Goal: Task Accomplishment & Management: Manage account settings

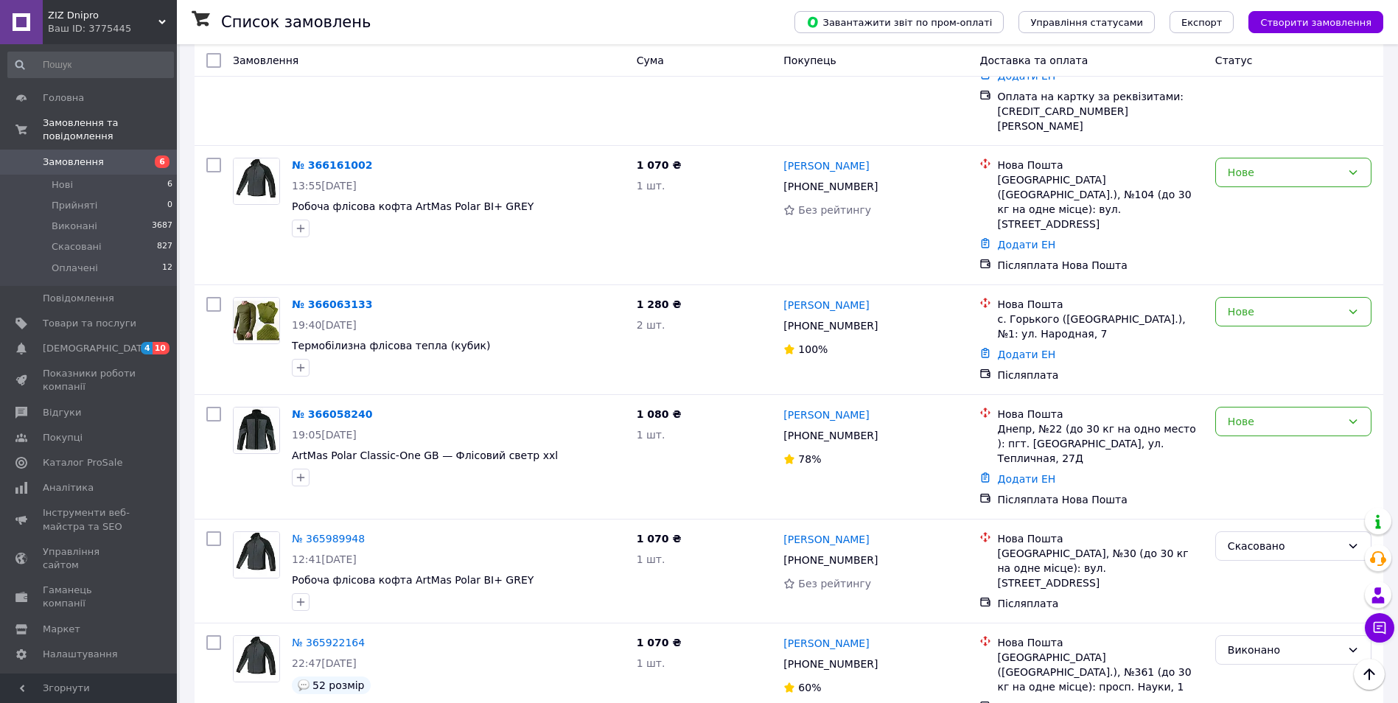
scroll to position [442, 0]
click at [264, 296] on img at bounding box center [257, 319] width 46 height 46
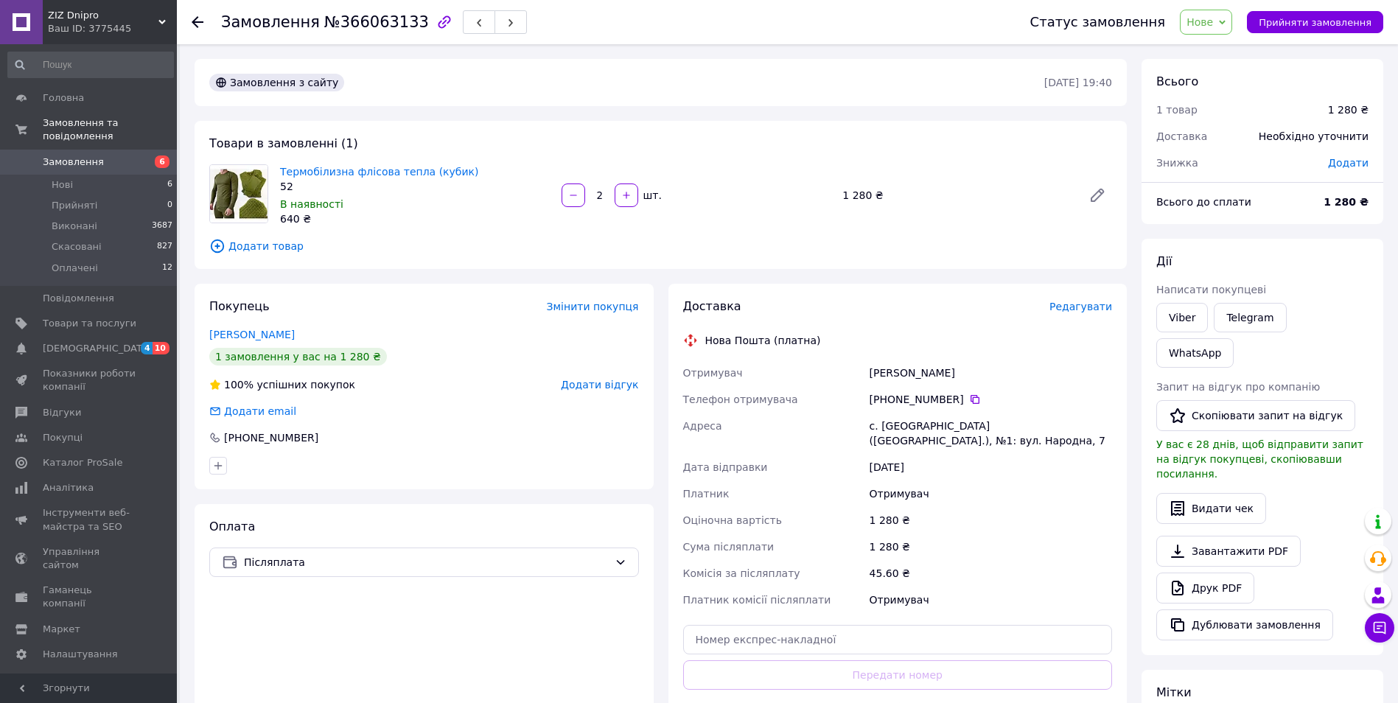
click at [616, 634] on div "Оплата Післяплата" at bounding box center [424, 637] width 459 height 266
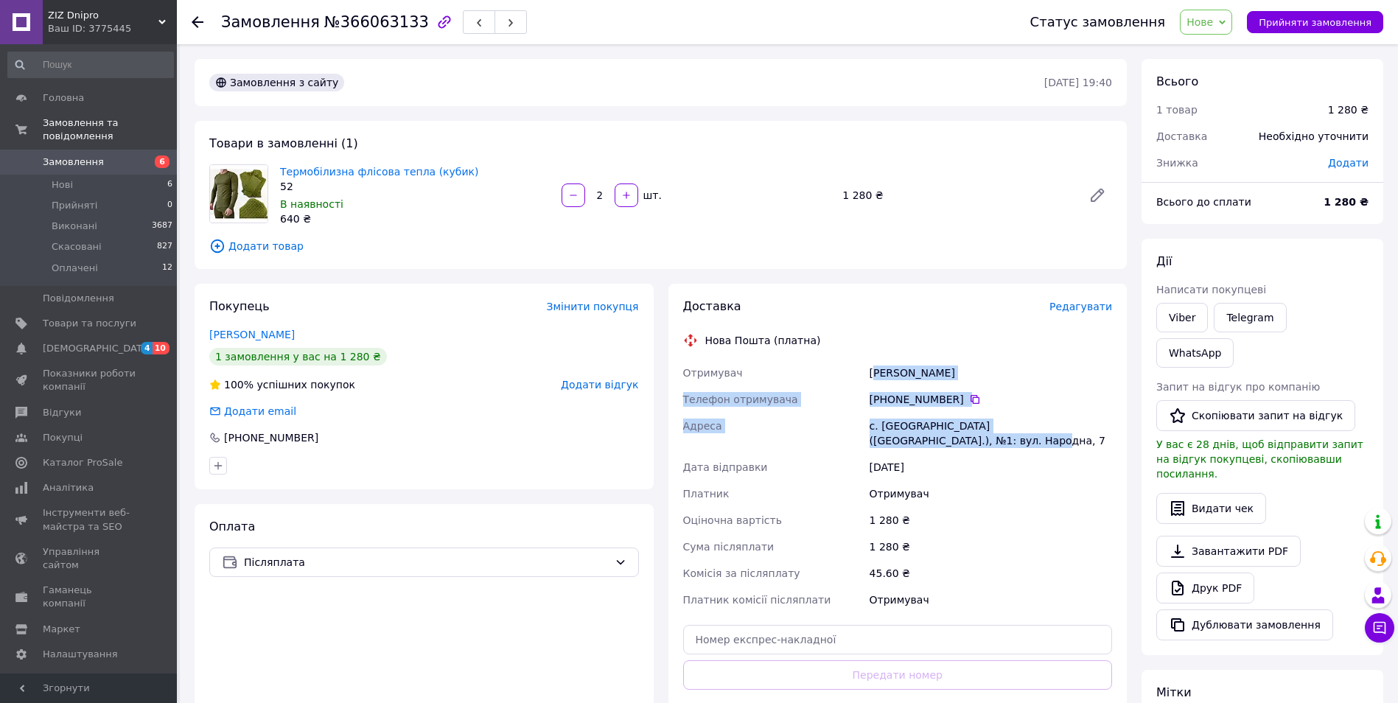
drag, startPoint x: 872, startPoint y: 373, endPoint x: 937, endPoint y: 437, distance: 91.2
click at [937, 437] on div "Отримувач [PERSON_NAME] отримувача [PHONE_NUMBER]   [GEOGRAPHIC_DATA] [PERSON_N…" at bounding box center [897, 486] width 435 height 253
copy div "[PERSON_NAME] отримувача [PHONE_NUMBER]   Адреса [PERSON_NAME]. [GEOGRAPHIC_DAT…"
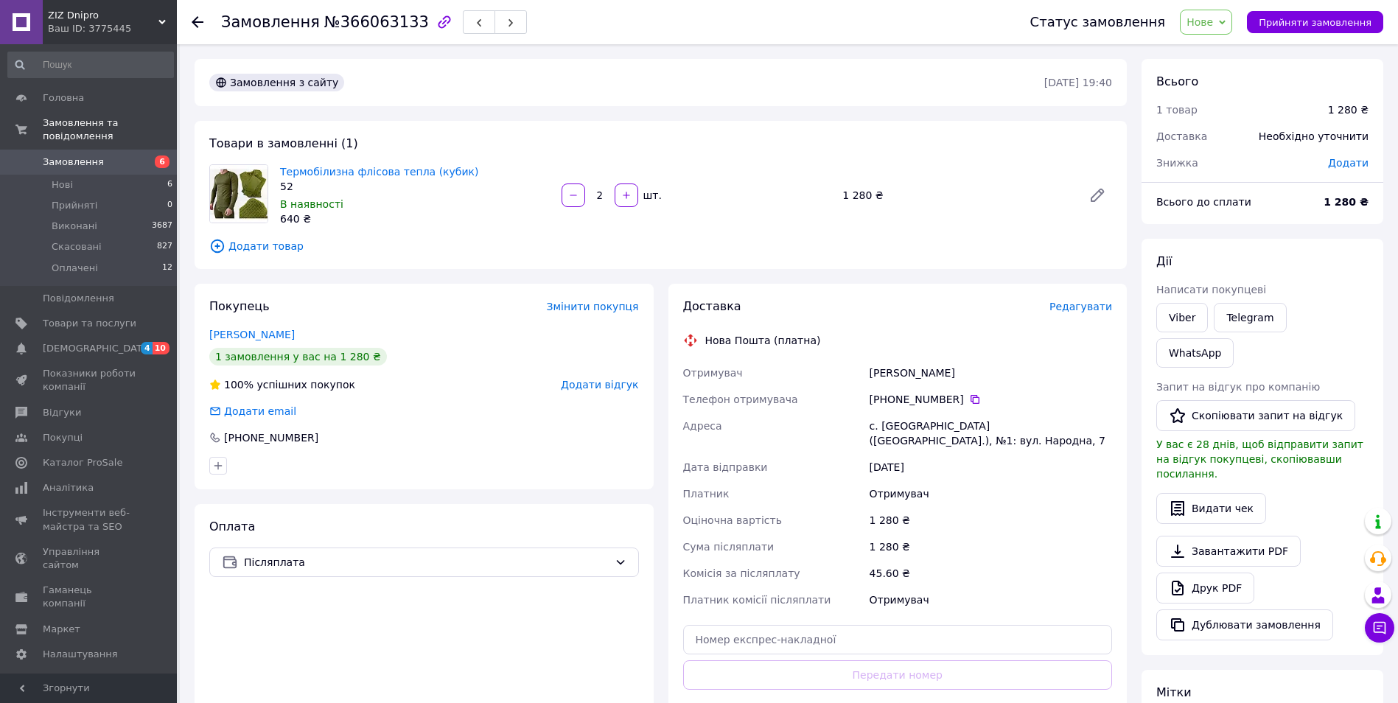
click at [623, 621] on div "Оплата Післяплата" at bounding box center [424, 637] width 459 height 266
click at [90, 155] on span "Замовлення" at bounding box center [73, 161] width 61 height 13
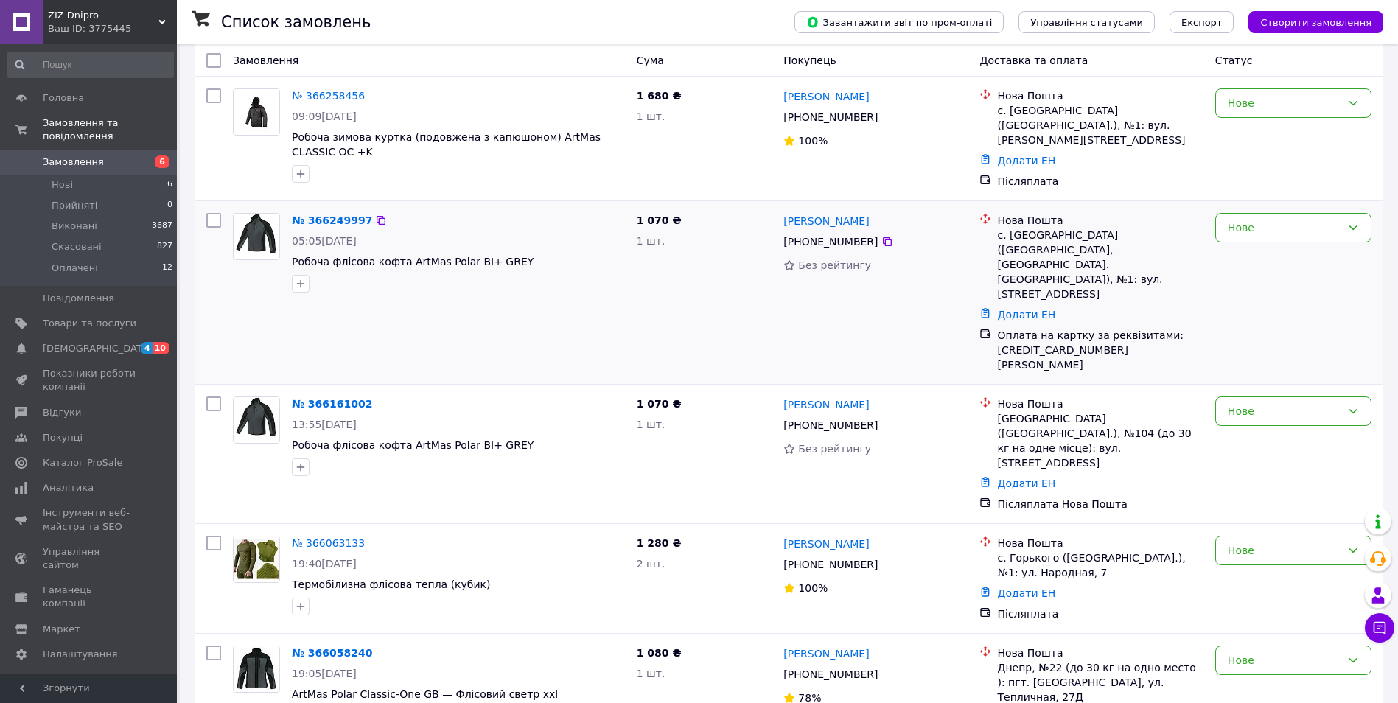
scroll to position [368, 0]
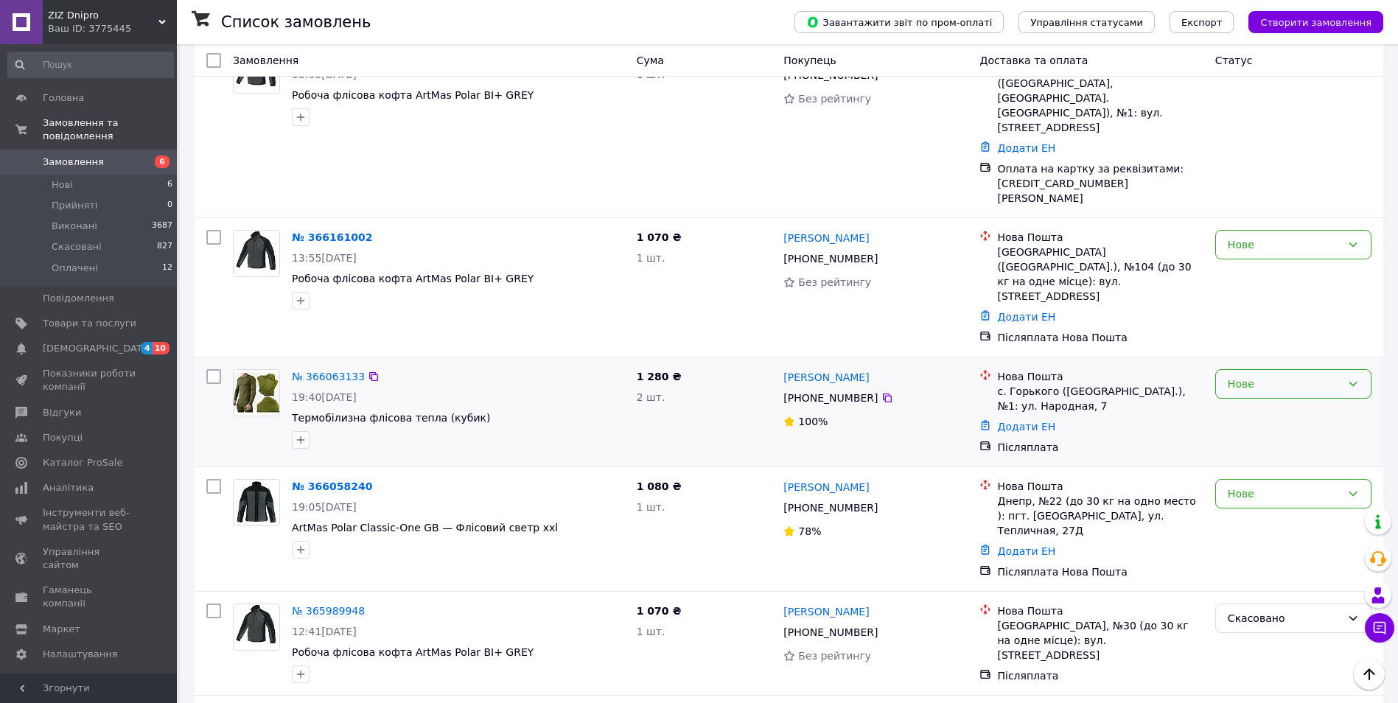
click at [1337, 376] on div "Нове" at bounding box center [1283, 384] width 113 height 16
click at [1276, 343] on li "Виконано" at bounding box center [1293, 348] width 155 height 27
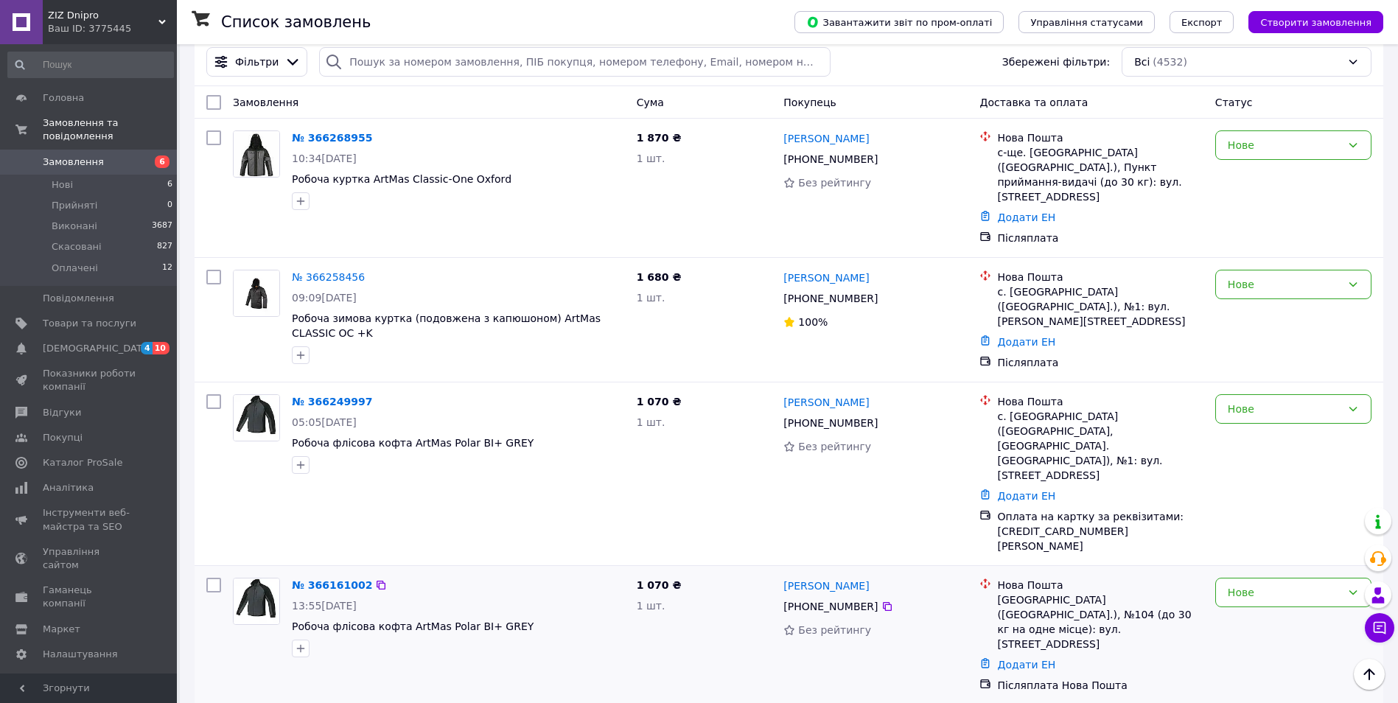
scroll to position [0, 0]
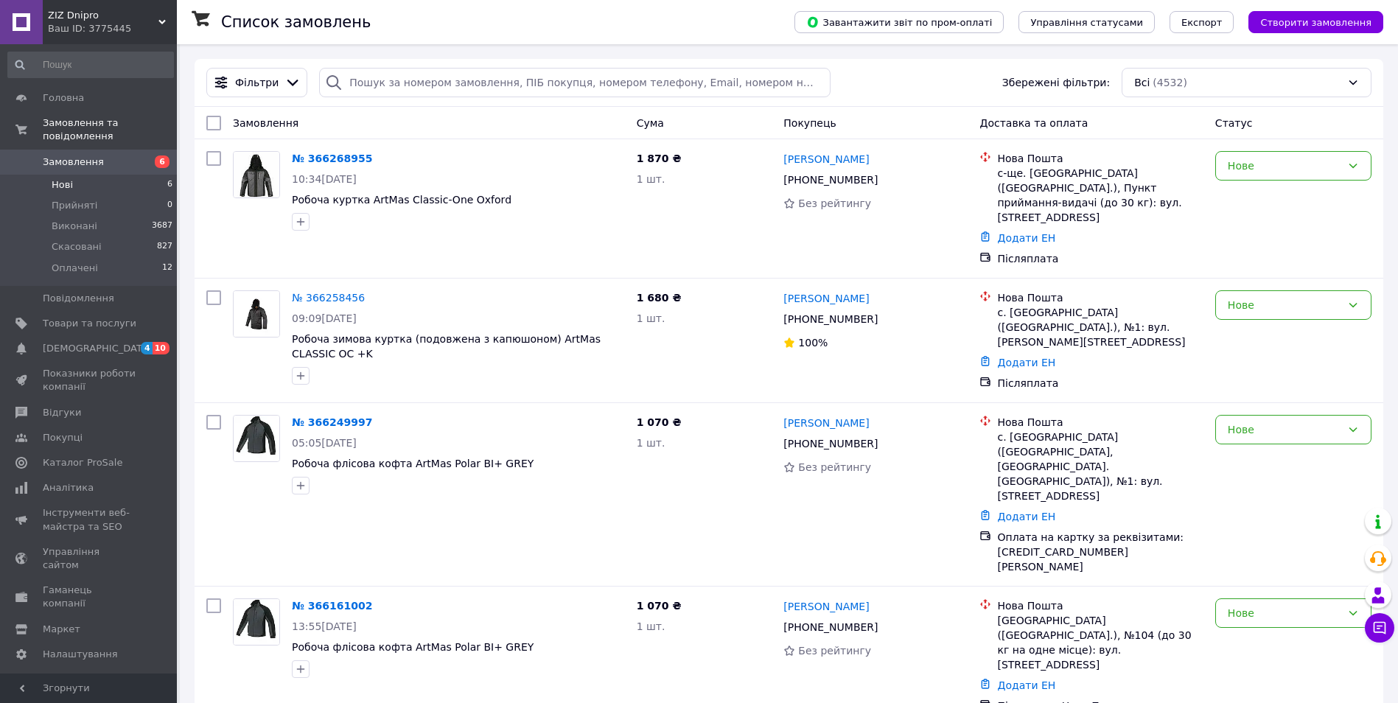
click at [64, 178] on span "Нові" at bounding box center [62, 184] width 21 height 13
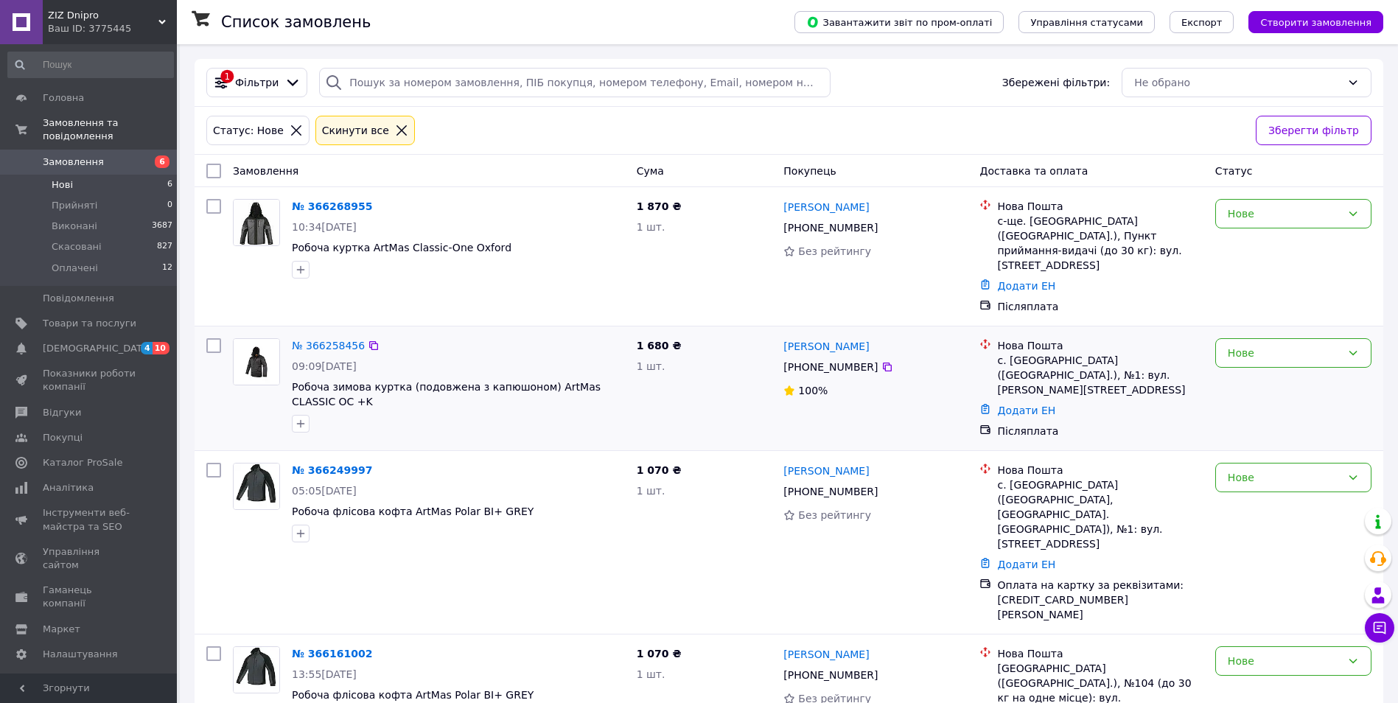
click at [265, 343] on img at bounding box center [257, 362] width 46 height 46
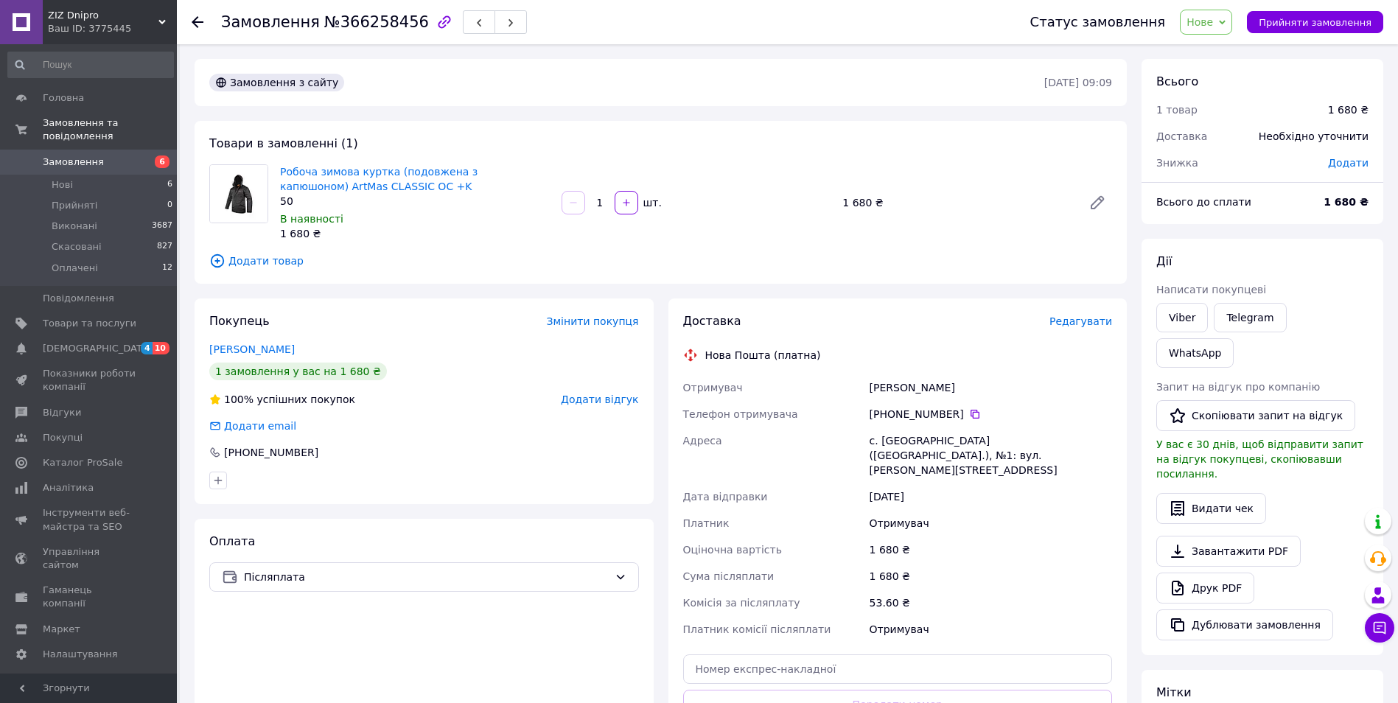
click at [597, 71] on div "Замовлення з сайту" at bounding box center [625, 83] width 838 height 24
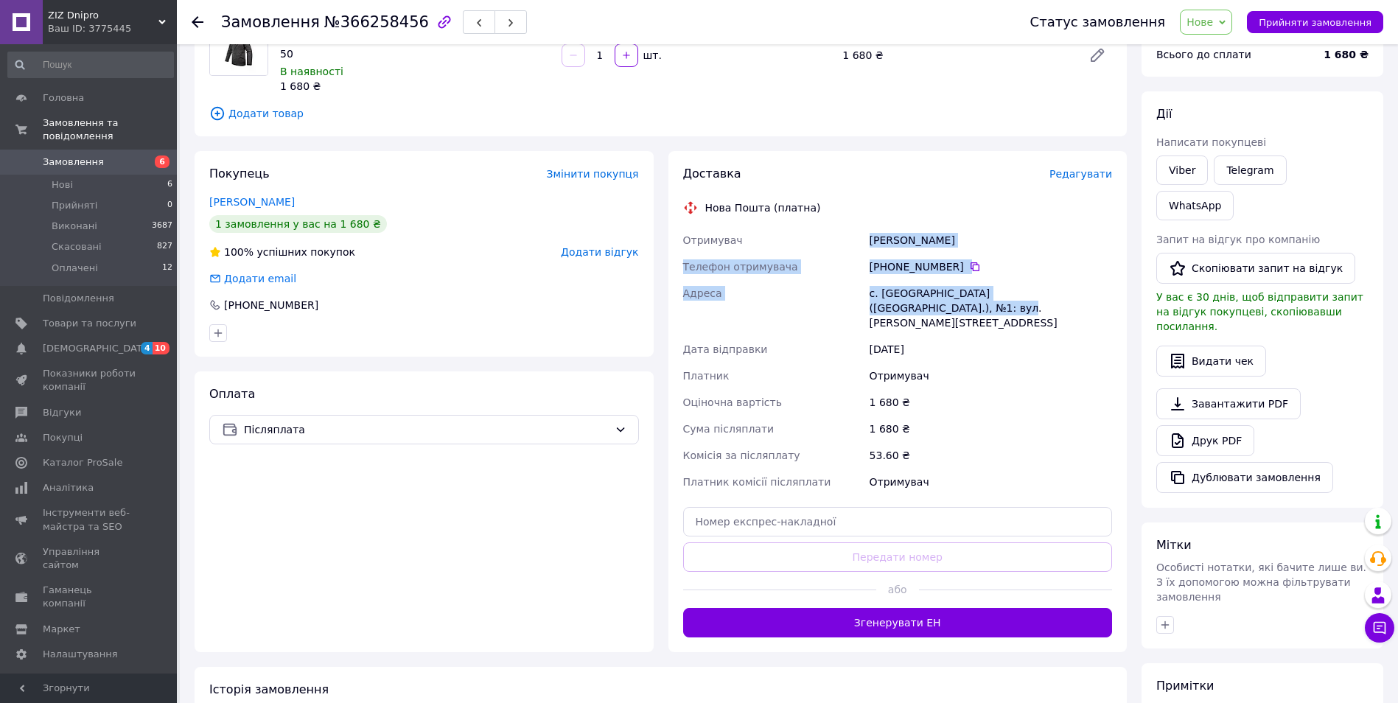
drag, startPoint x: 866, startPoint y: 239, endPoint x: 924, endPoint y: 307, distance: 89.9
click at [924, 307] on div "Отримувач [PERSON_NAME] отримувача [PHONE_NUMBER]   Адреса с. [GEOGRAPHIC_DATA]…" at bounding box center [897, 361] width 435 height 268
copy div "[PERSON_NAME] отримувача [PHONE_NUMBER]   Адреса [PERSON_NAME]. [GEOGRAPHIC_DAT…"
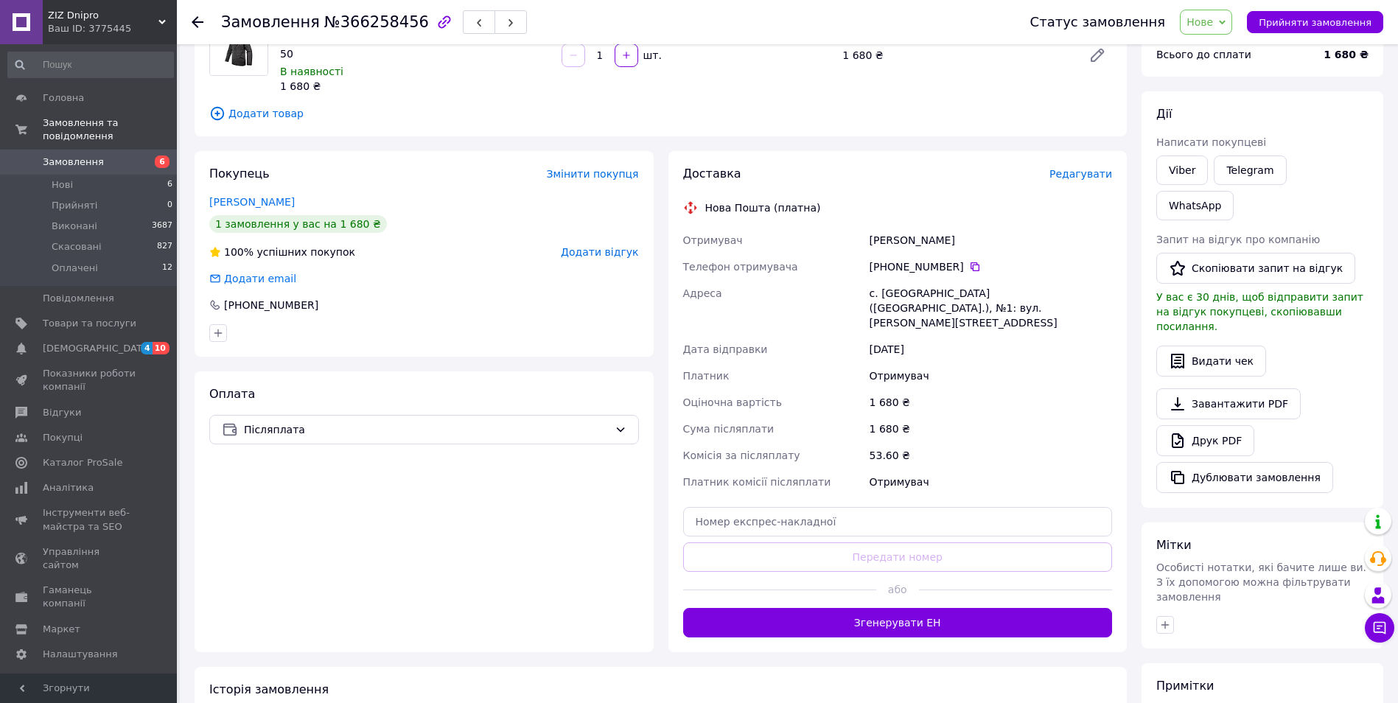
click at [597, 602] on div "Оплата Післяплата" at bounding box center [424, 511] width 459 height 281
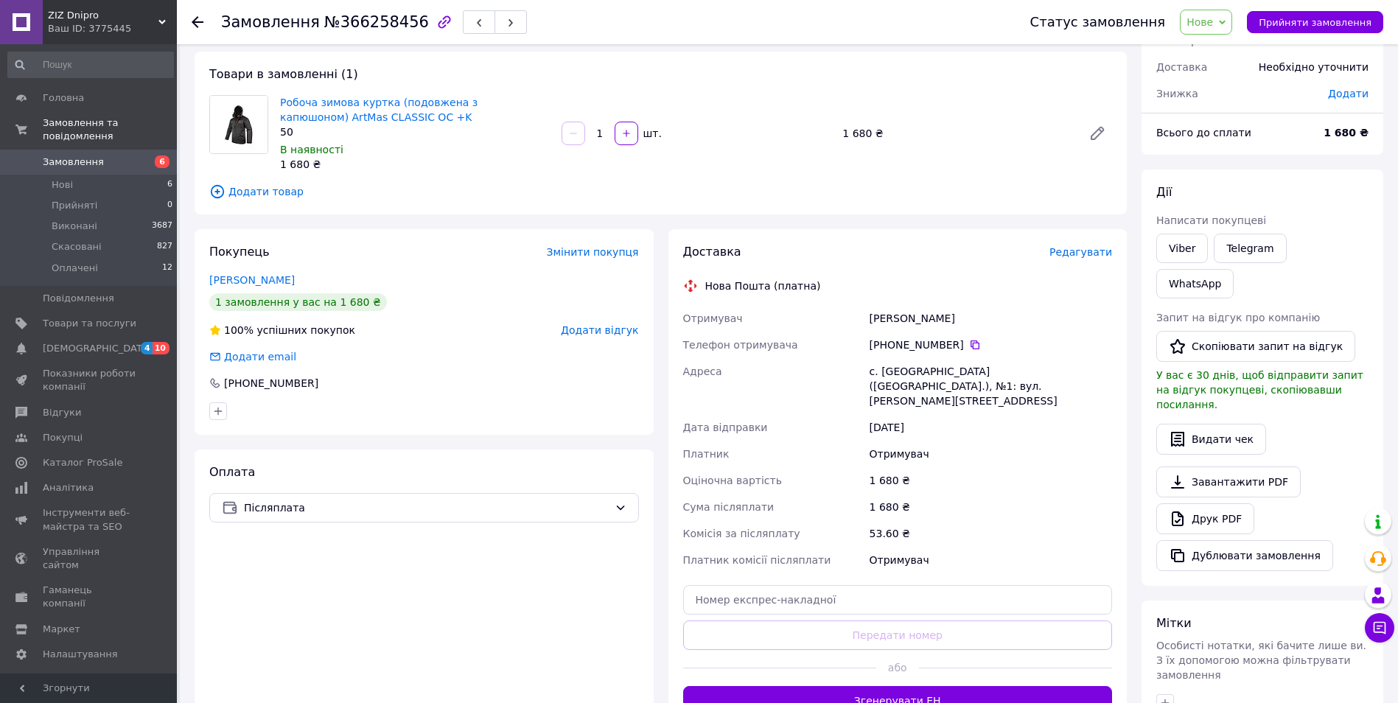
scroll to position [0, 0]
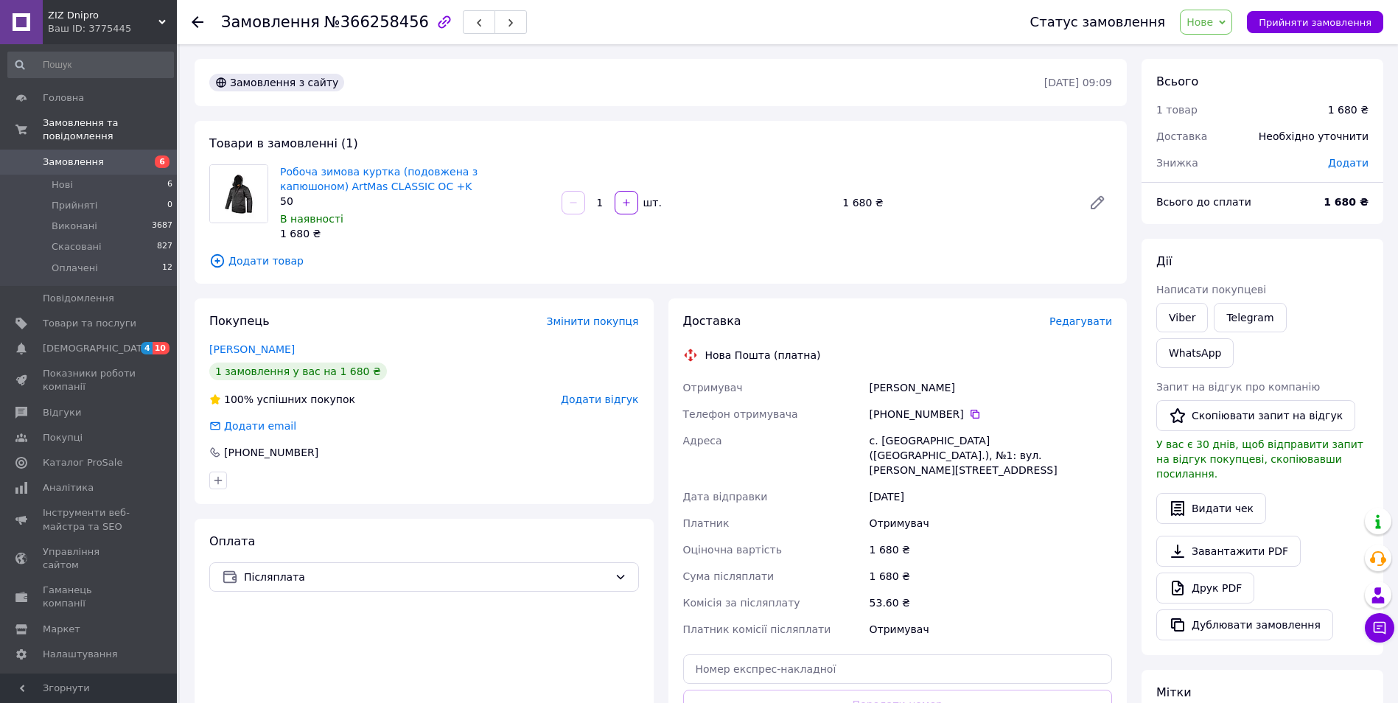
click at [66, 150] on link "Замовлення 6" at bounding box center [90, 162] width 181 height 25
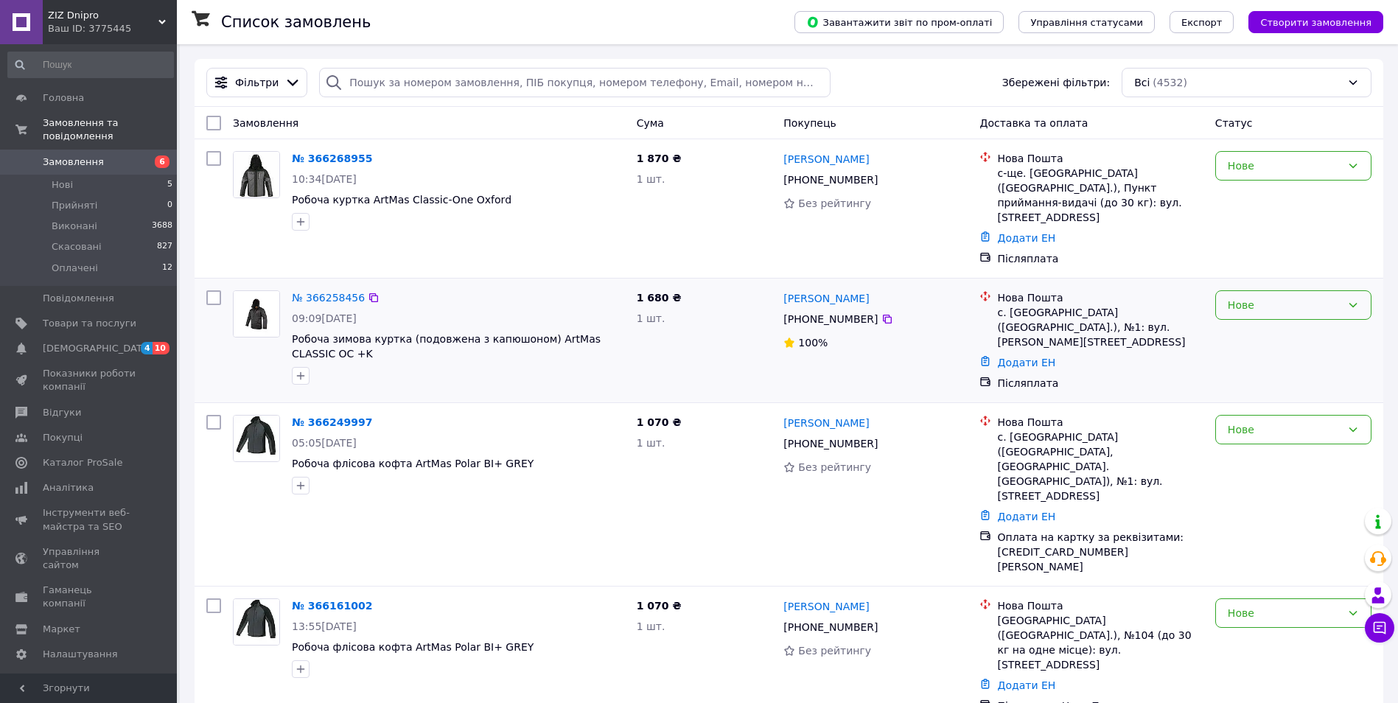
click at [1332, 297] on div "Нове" at bounding box center [1283, 305] width 113 height 16
click at [1271, 343] on li "Виконано" at bounding box center [1293, 349] width 155 height 27
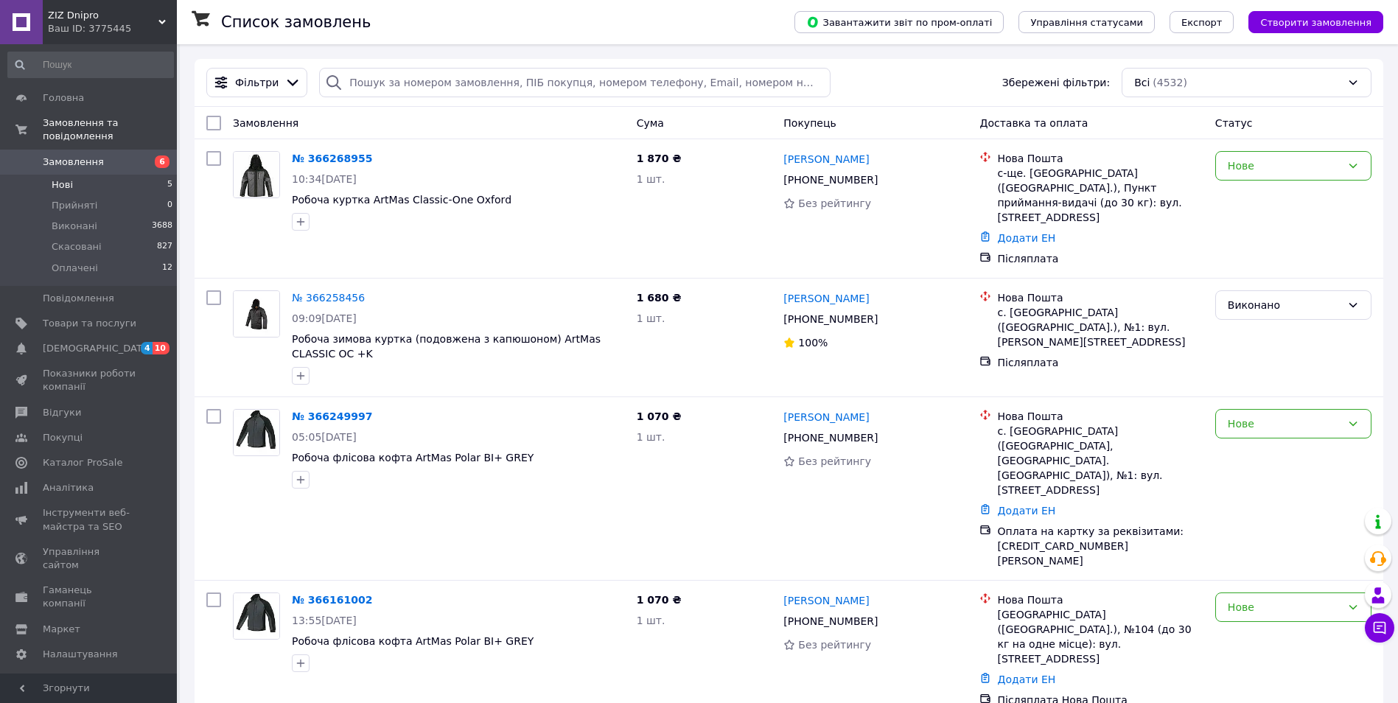
click at [97, 175] on li "Нові 5" at bounding box center [90, 185] width 181 height 21
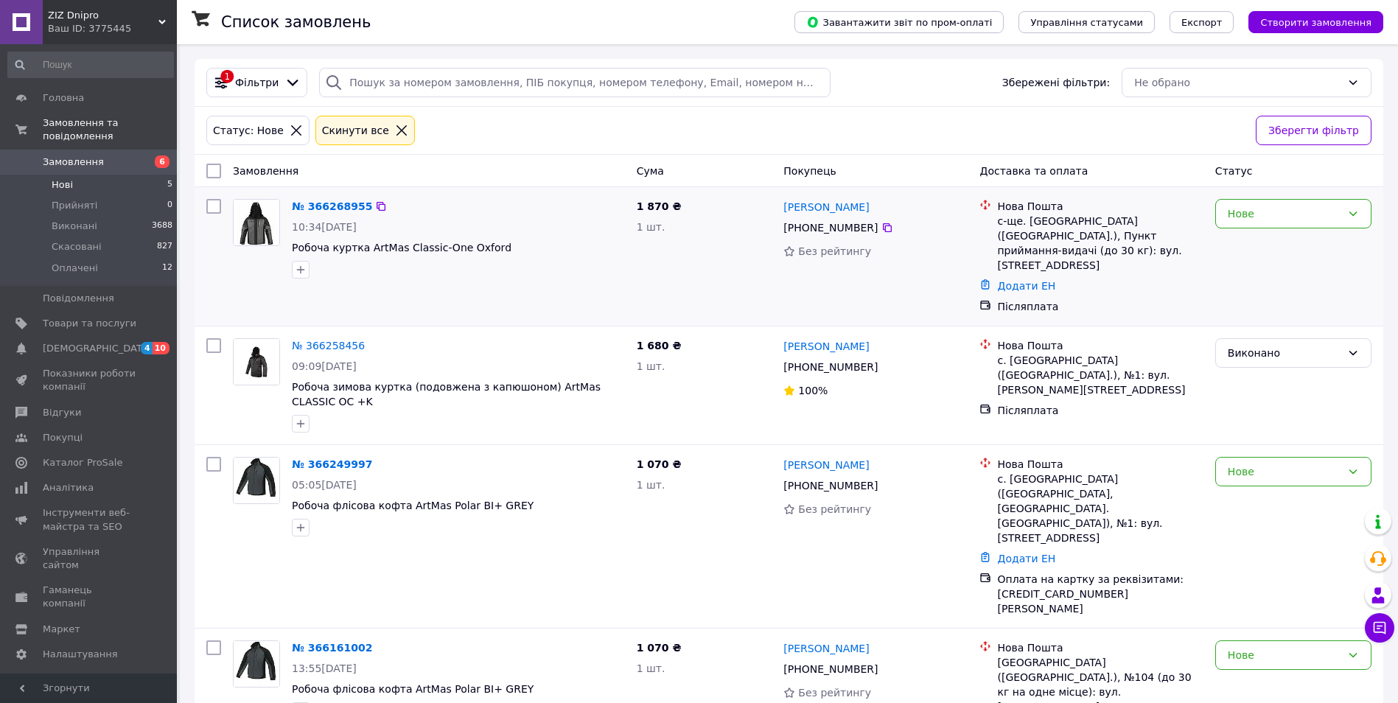
click at [254, 223] on img at bounding box center [257, 223] width 46 height 46
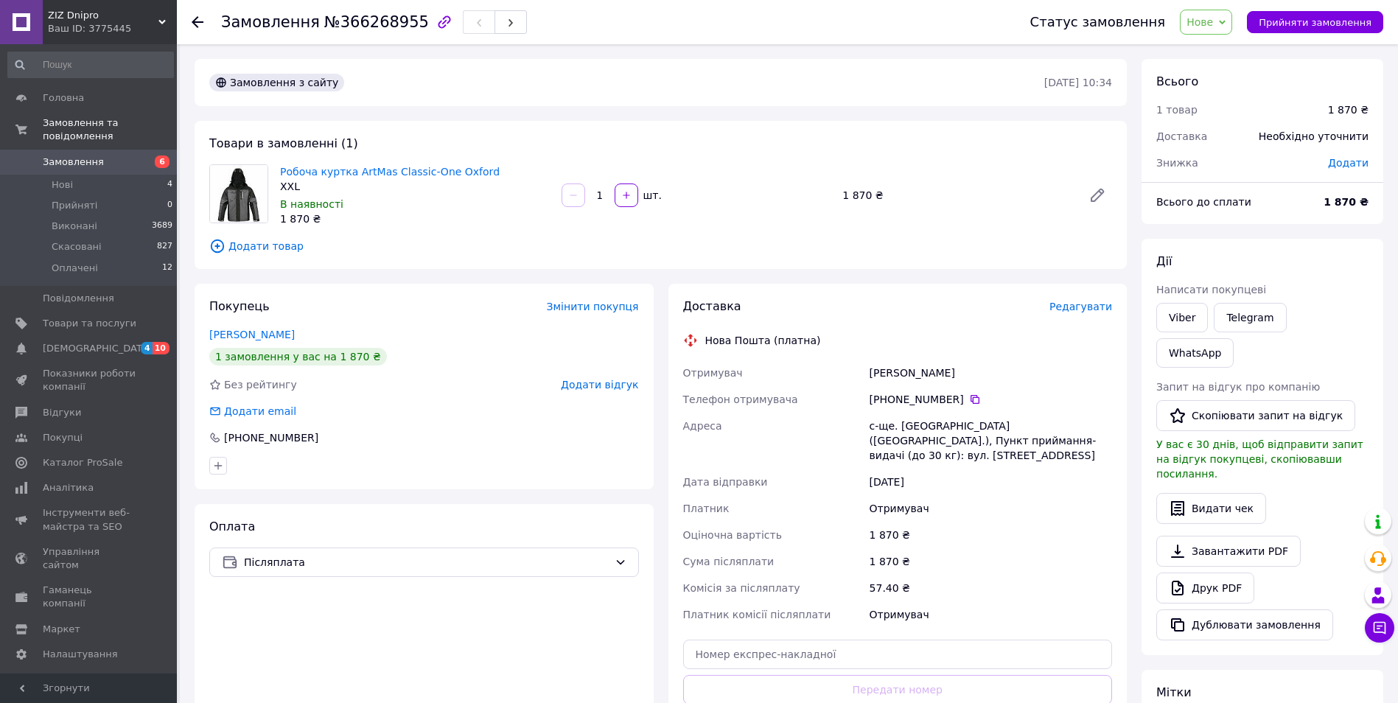
click at [60, 150] on link "Замовлення 6" at bounding box center [90, 162] width 181 height 25
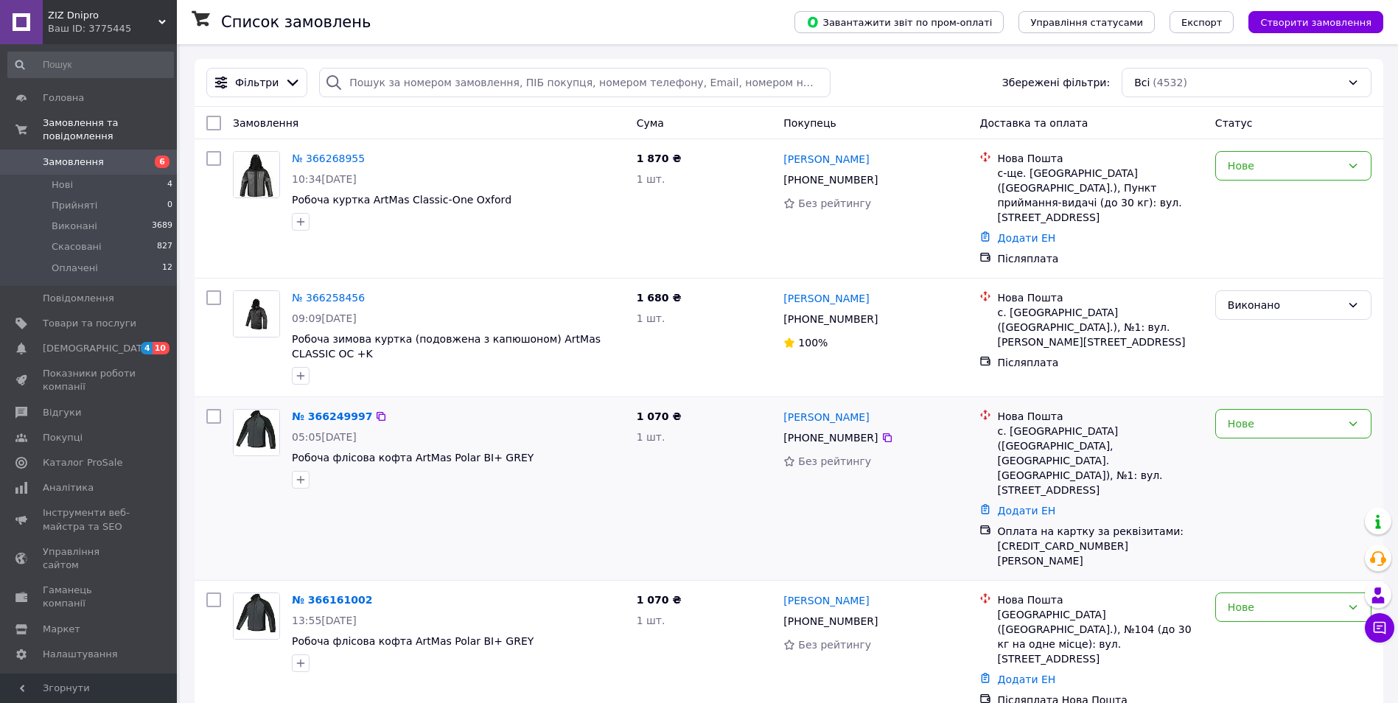
click at [251, 415] on img at bounding box center [257, 433] width 46 height 46
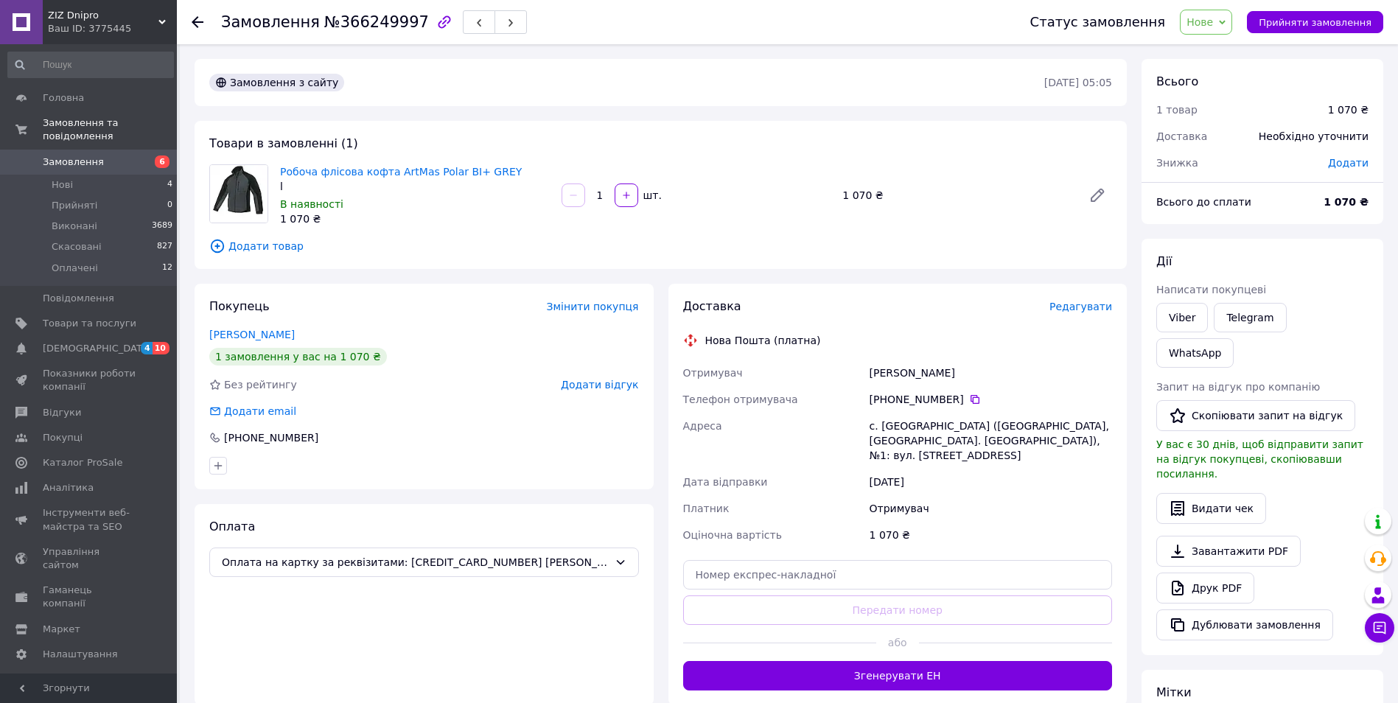
click at [1213, 27] on span "Нове" at bounding box center [1199, 22] width 27 height 12
click at [113, 155] on span "Замовлення" at bounding box center [90, 161] width 94 height 13
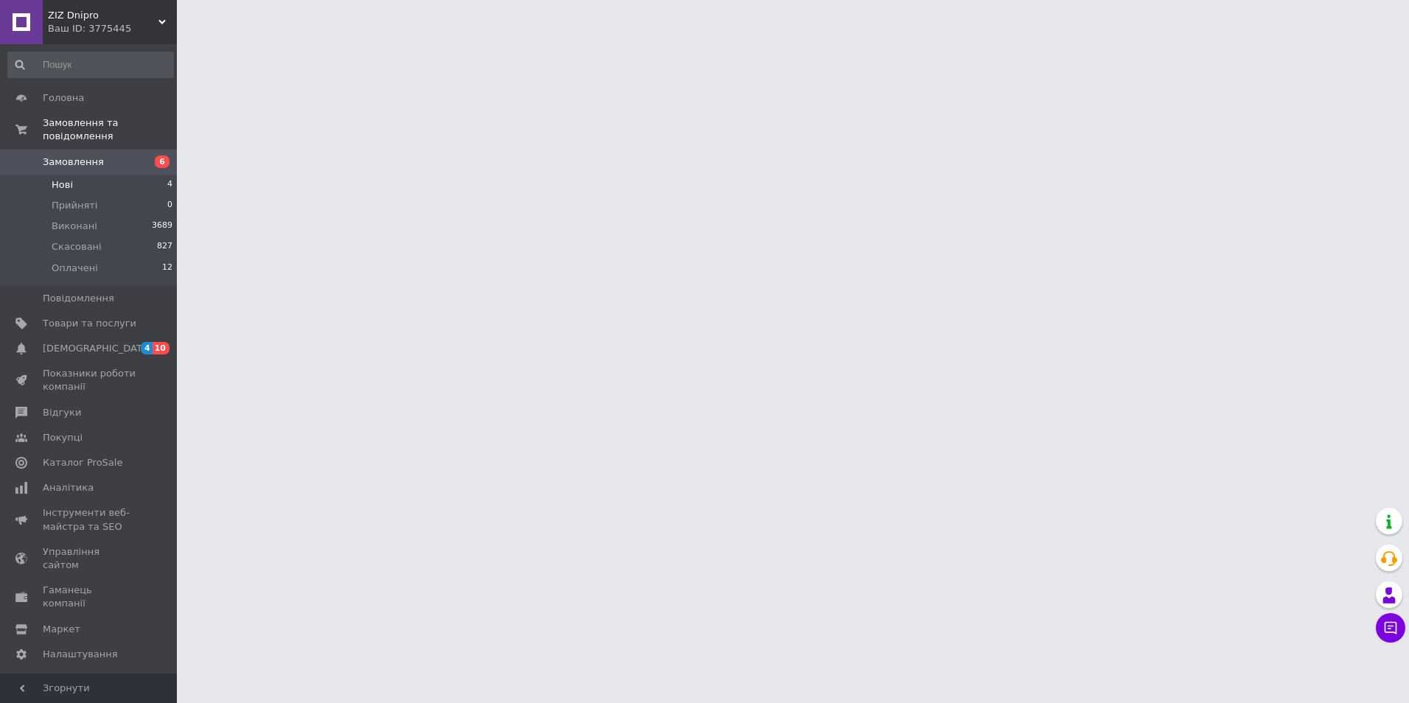
click at [104, 175] on li "Нові 4" at bounding box center [90, 185] width 181 height 21
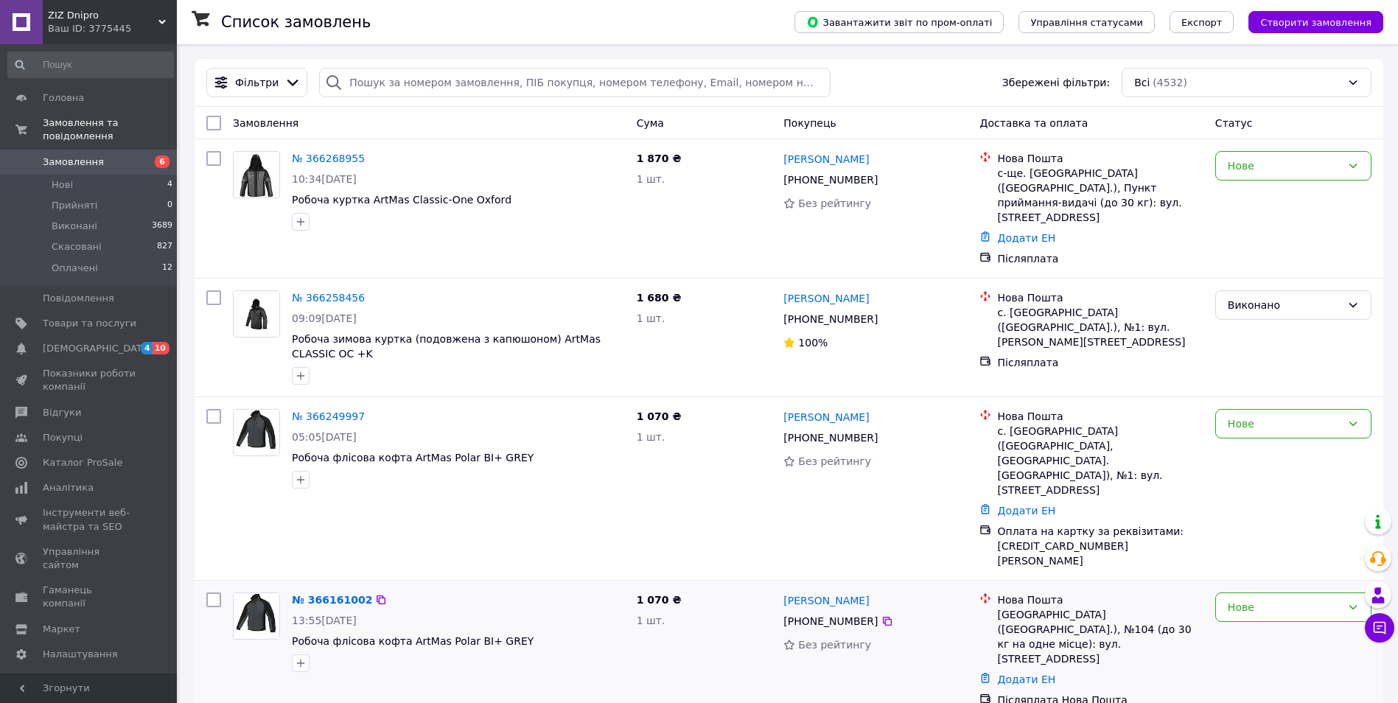
click at [278, 593] on img at bounding box center [257, 616] width 46 height 46
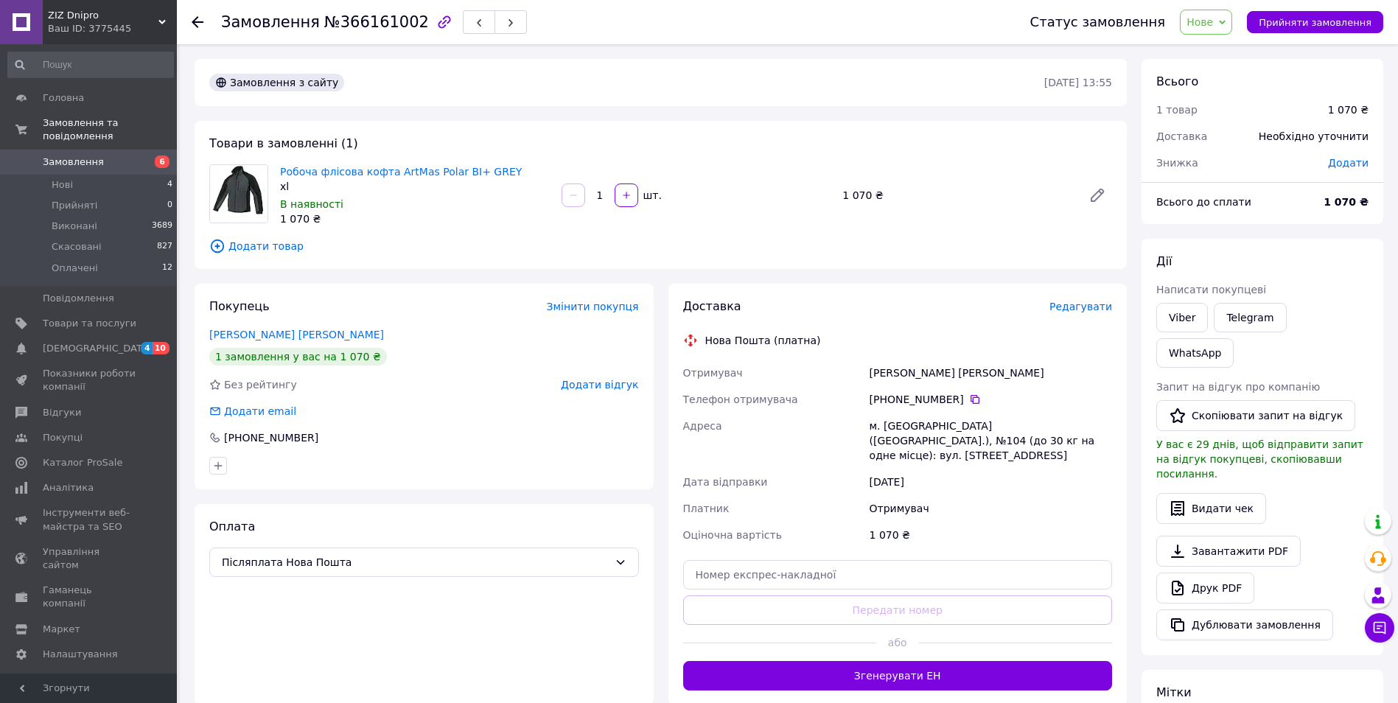
click at [53, 155] on span "Замовлення" at bounding box center [73, 161] width 61 height 13
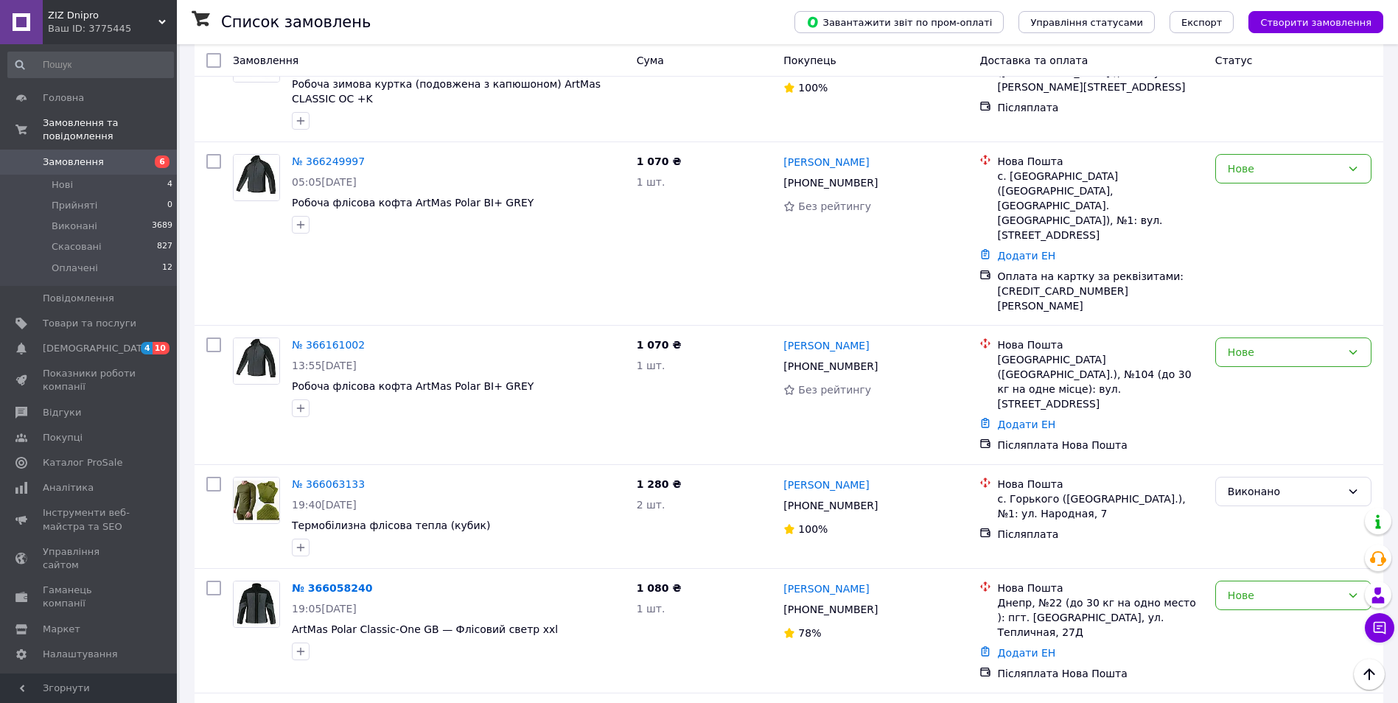
scroll to position [295, 0]
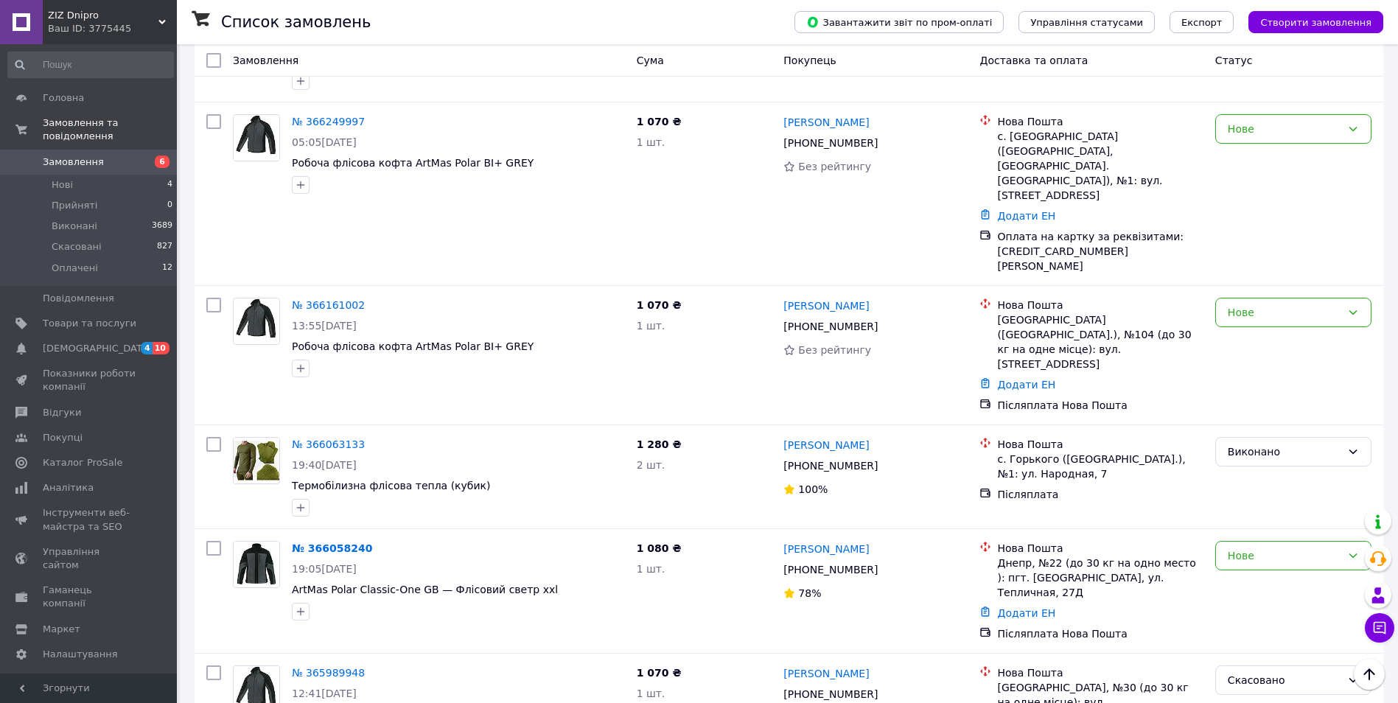
click at [68, 155] on span "Замовлення" at bounding box center [73, 161] width 61 height 13
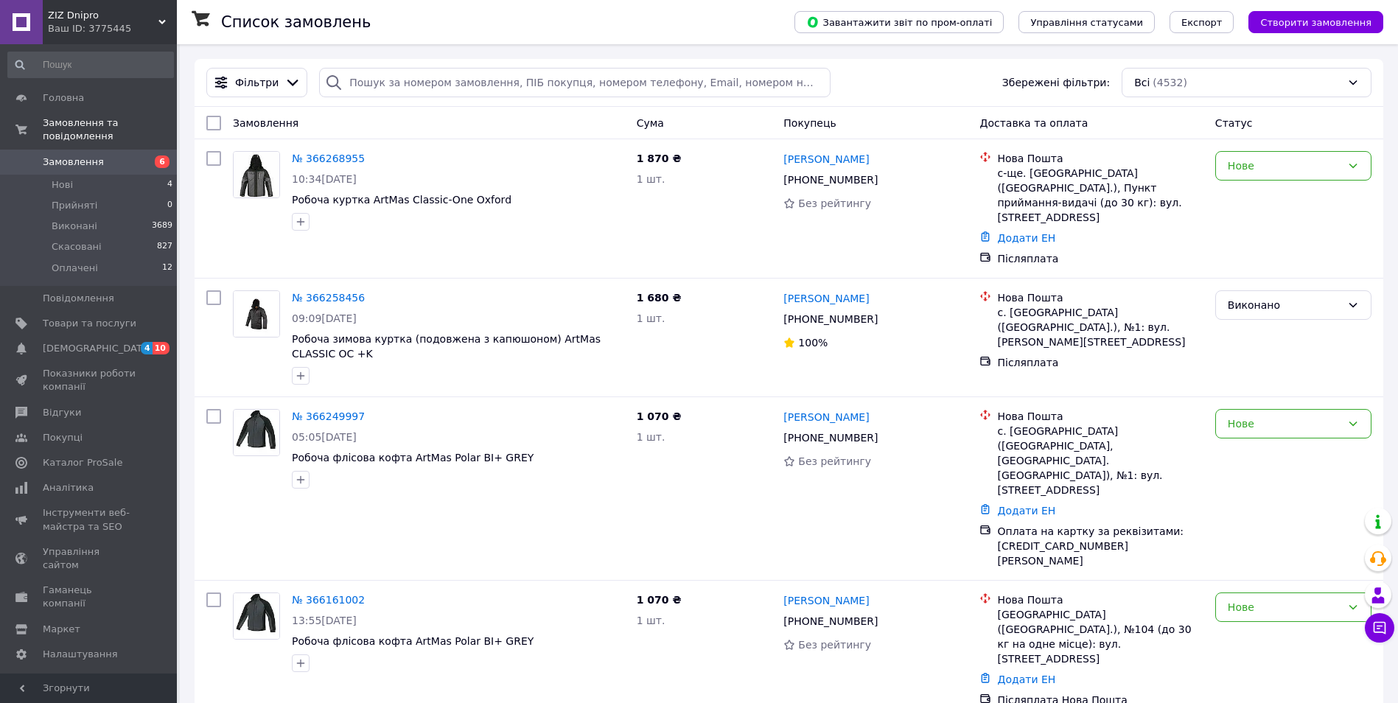
click at [63, 155] on span "Замовлення" at bounding box center [73, 161] width 61 height 13
click at [416, 83] on input "search" at bounding box center [574, 82] width 511 height 29
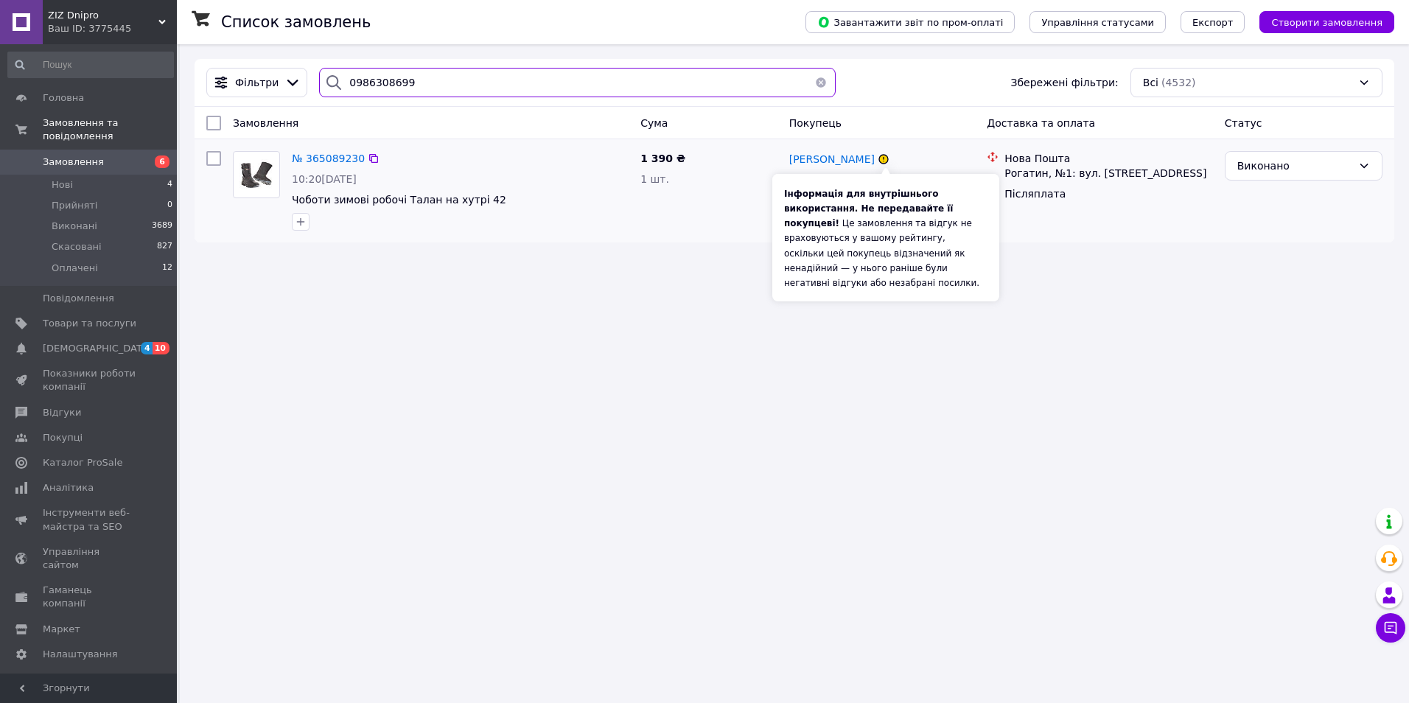
type input "0986308699"
click at [883, 157] on icon at bounding box center [883, 159] width 9 height 9
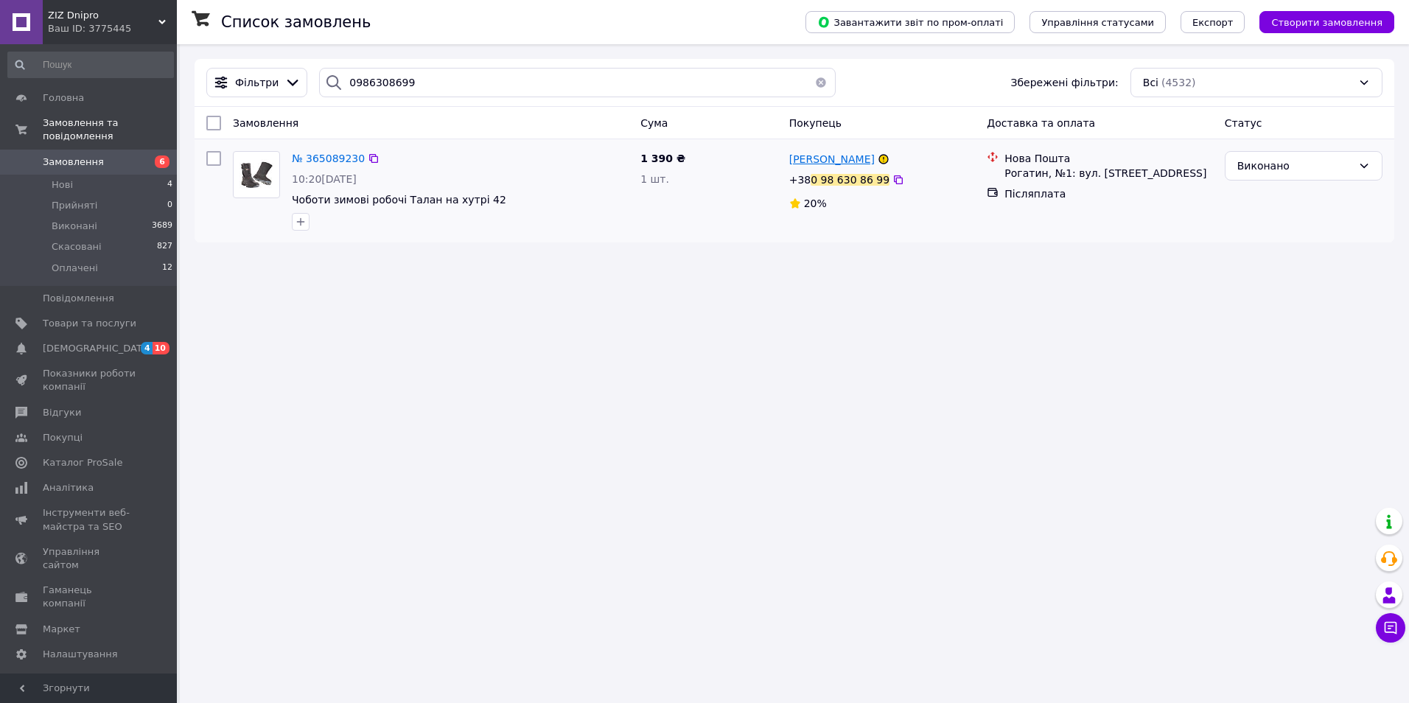
click at [855, 155] on span "[PERSON_NAME]" at bounding box center [831, 159] width 85 height 12
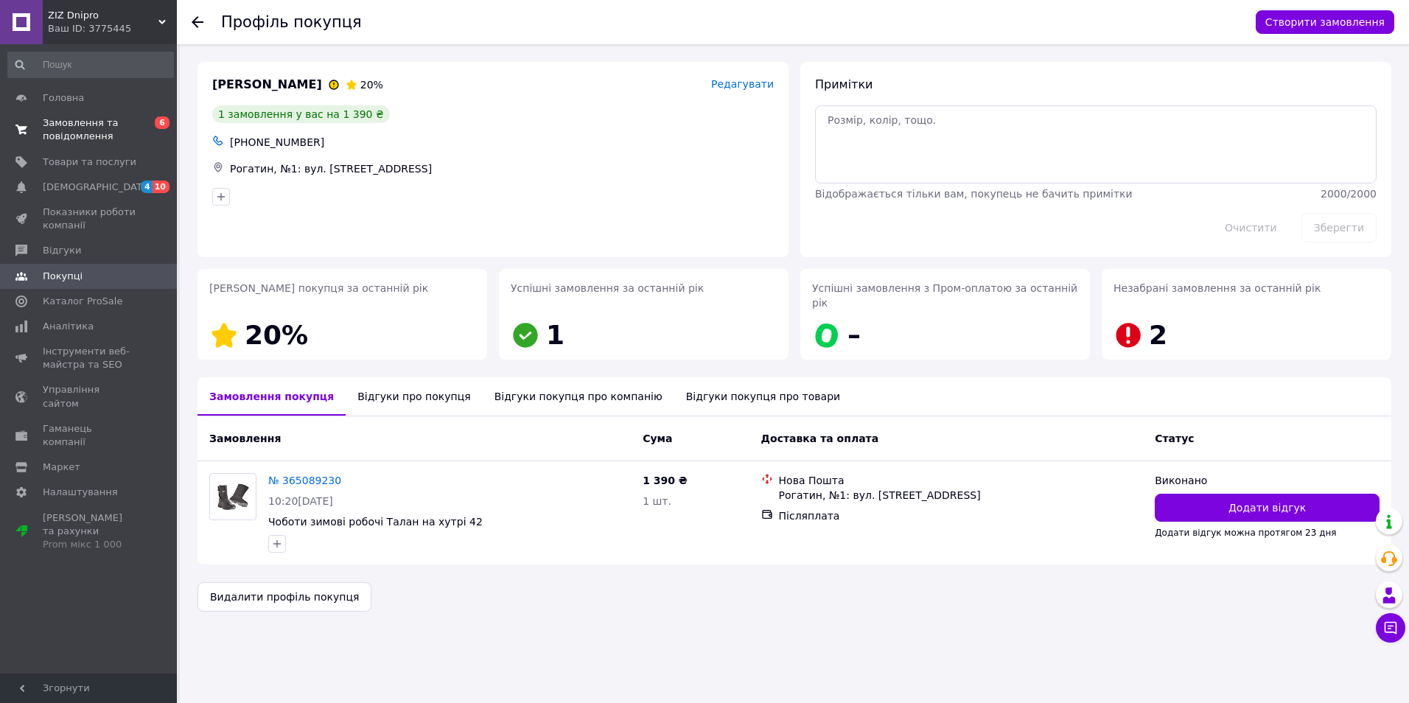
click at [80, 124] on span "Замовлення та повідомлення" at bounding box center [90, 129] width 94 height 27
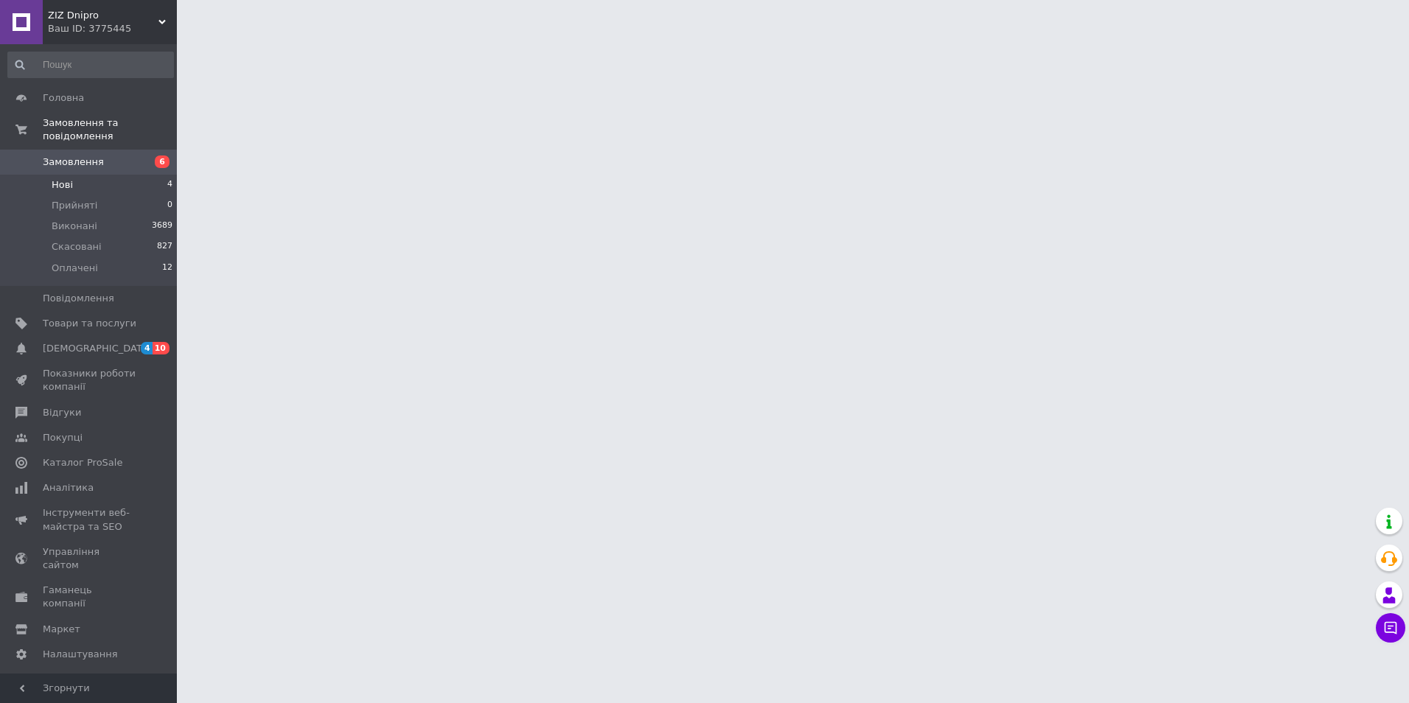
click at [64, 178] on span "Нові" at bounding box center [62, 184] width 21 height 13
click at [68, 178] on span "Нові" at bounding box center [62, 184] width 21 height 13
